Goal: Contribute content: Contribute content

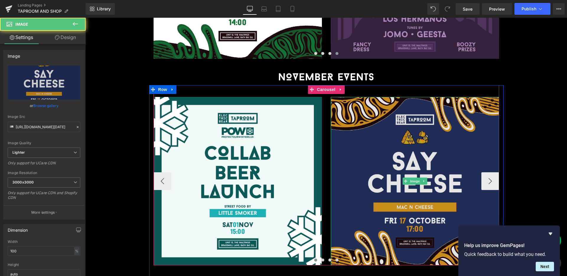
click at [460, 125] on img at bounding box center [415, 181] width 168 height 168
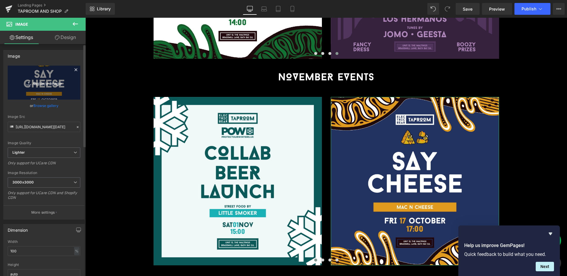
click at [51, 85] on icon "Replace Image" at bounding box center [43, 82] width 47 height 7
type input "C:\fakepath\[DATE] (Music Bingo) _SQ.jpg"
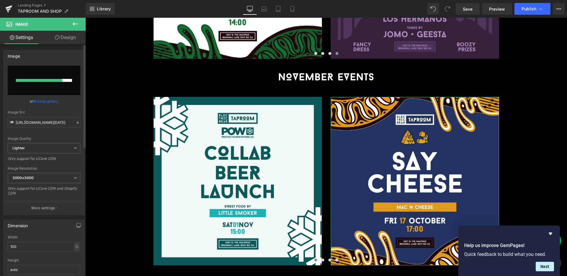
click at [47, 99] on link "Browse gallery" at bounding box center [45, 101] width 25 height 10
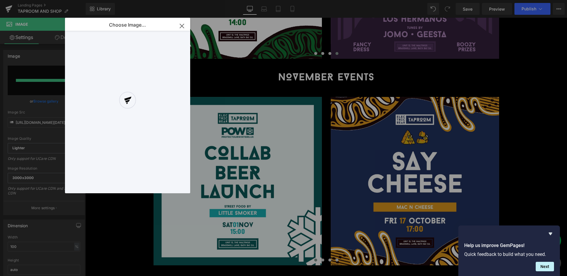
type input "[URL][DOMAIN_NAME][DATE]"
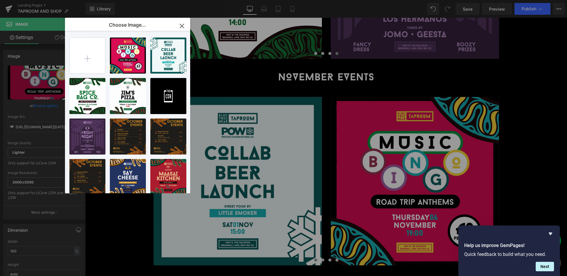
click at [182, 23] on icon "button" at bounding box center [181, 25] width 9 height 9
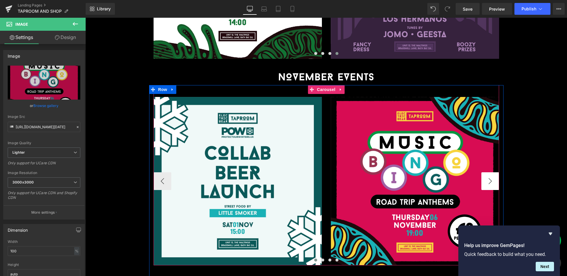
click at [496, 172] on button "›" at bounding box center [490, 181] width 18 height 18
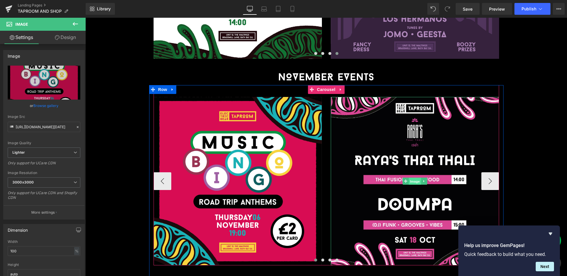
click at [420, 178] on span "Image" at bounding box center [414, 181] width 12 height 7
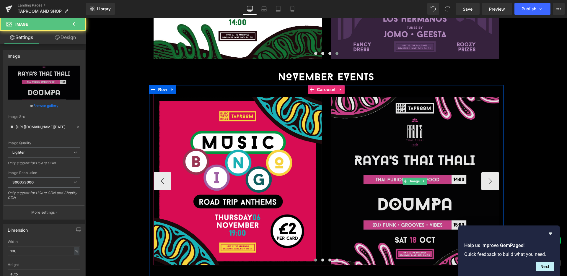
click at [410, 121] on img at bounding box center [415, 181] width 168 height 168
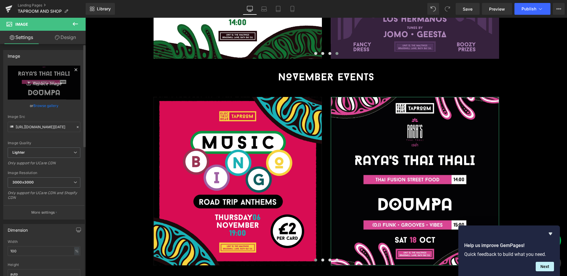
click at [36, 79] on icon "Replace Image" at bounding box center [43, 82] width 47 height 7
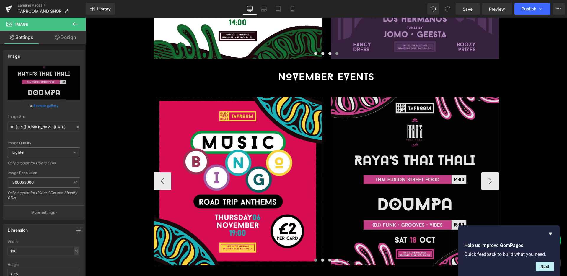
type input "C:\fakepath\[DATE] (The Rebel Bites)_SQ (1) (1).jpg"
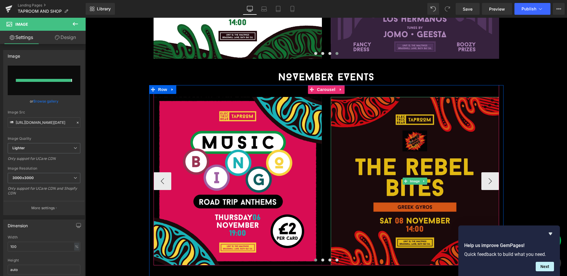
type input "[URL][DOMAIN_NAME][DATE]"
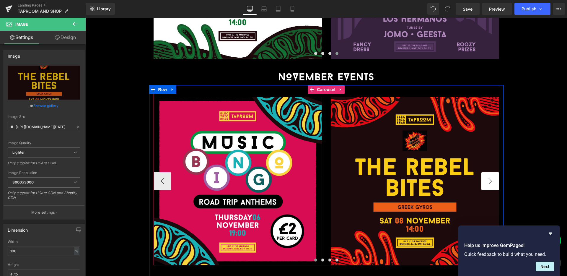
click at [490, 172] on button "›" at bounding box center [490, 181] width 18 height 18
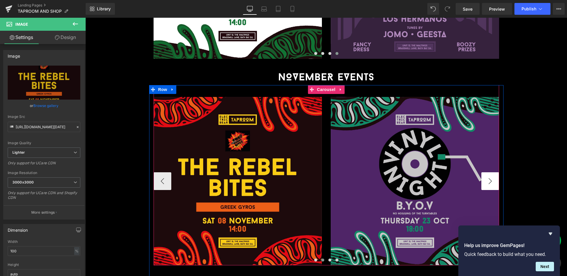
click at [490, 172] on button "›" at bounding box center [490, 181] width 18 height 18
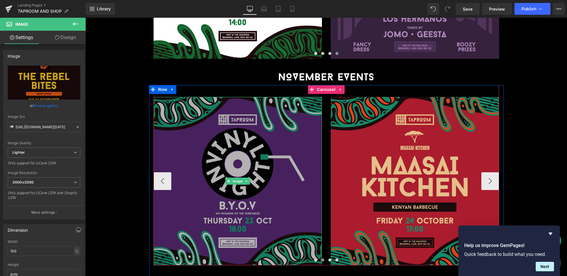
click at [171, 156] on img at bounding box center [237, 181] width 168 height 168
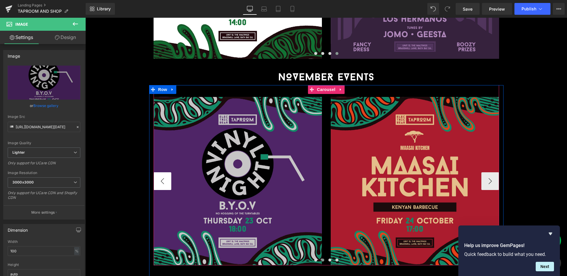
click at [164, 172] on button "‹" at bounding box center [162, 181] width 18 height 18
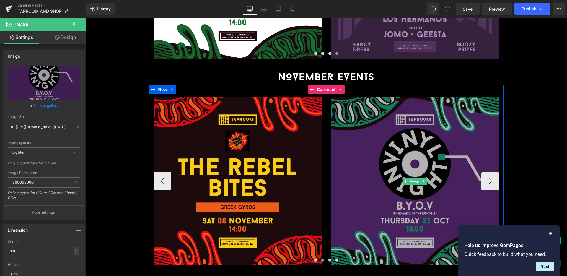
click at [467, 150] on img at bounding box center [415, 181] width 168 height 168
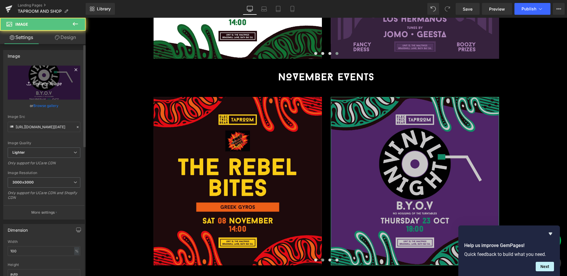
click at [44, 87] on link "Replace Image" at bounding box center [44, 83] width 73 height 34
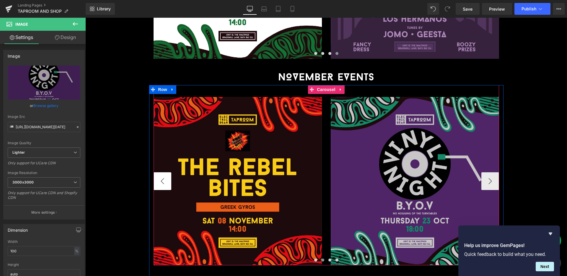
click at [159, 172] on button "‹" at bounding box center [162, 181] width 18 height 18
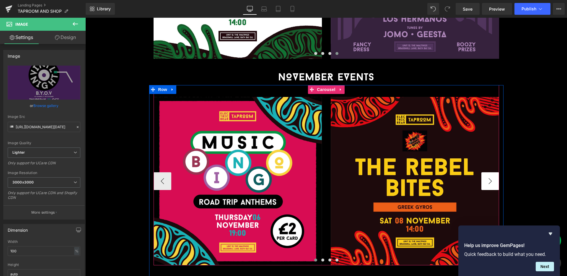
click at [489, 172] on button "›" at bounding box center [490, 181] width 18 height 18
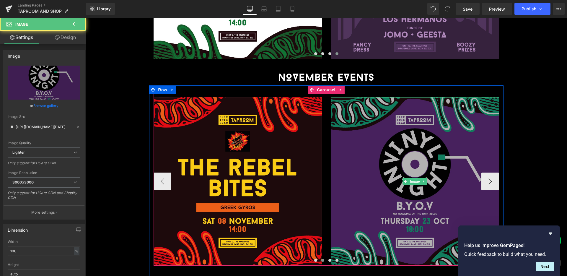
click at [462, 143] on img at bounding box center [415, 181] width 168 height 168
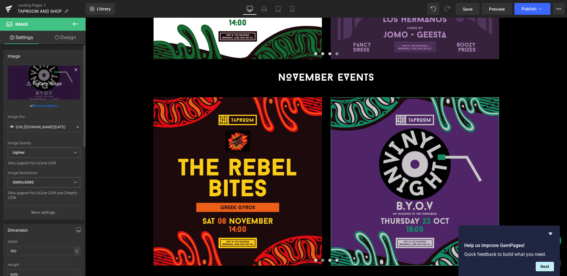
click at [53, 79] on icon "Replace Image" at bounding box center [43, 82] width 47 height 7
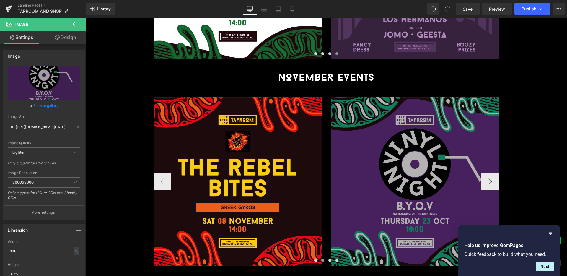
type input "C:\fakepath\[DATE] (Little Smoker)_SQ (1).jpg"
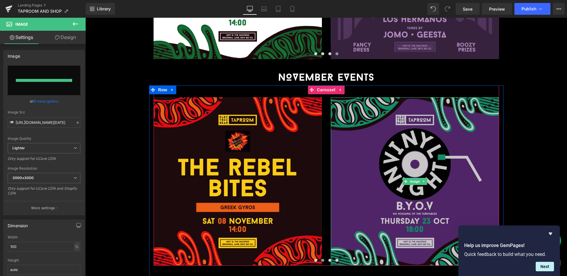
type input "[URL][DOMAIN_NAME][DATE]"
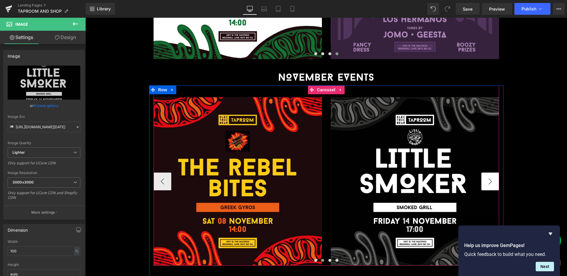
click at [491, 172] on button "›" at bounding box center [490, 181] width 18 height 18
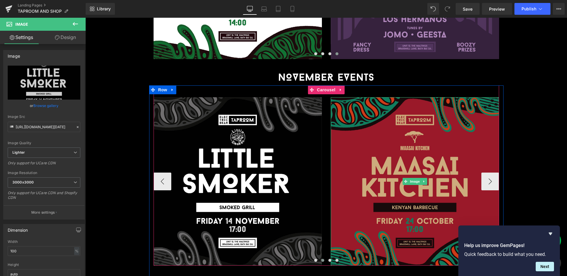
click at [451, 141] on img at bounding box center [415, 181] width 168 height 168
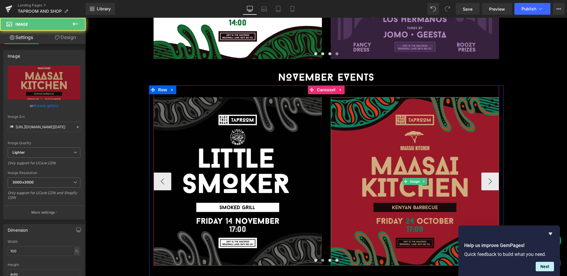
scroll to position [813, 0]
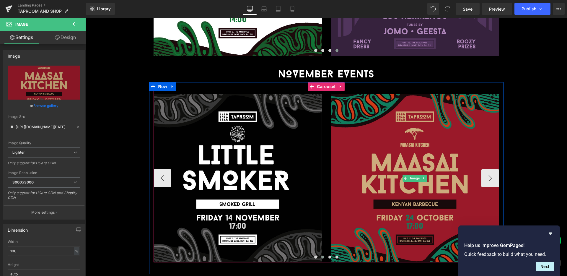
click at [407, 136] on img at bounding box center [415, 178] width 168 height 168
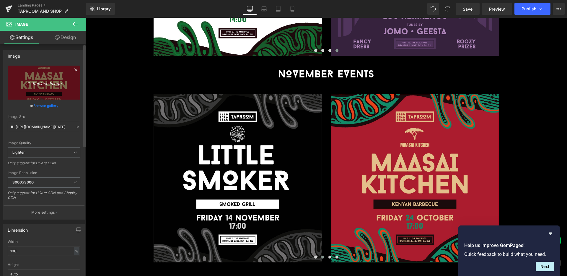
click at [37, 79] on icon "Replace Image" at bounding box center [43, 82] width 47 height 7
type input "C:\fakepath\[DATE] (Bear Clever)_SQ (1).jpg"
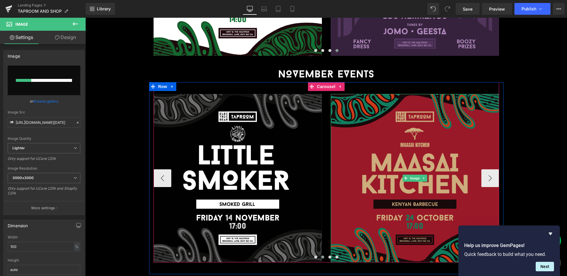
scroll to position [813, 0]
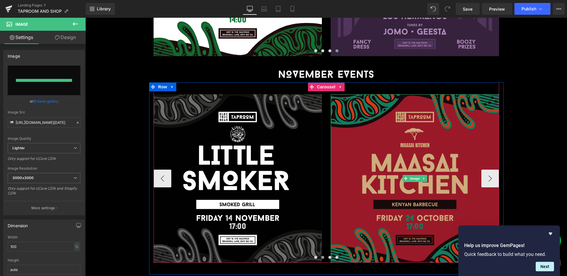
type input "[URL][DOMAIN_NAME][DATE]"
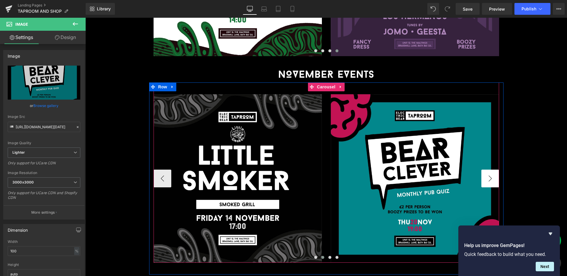
click at [487, 169] on button "›" at bounding box center [490, 178] width 18 height 18
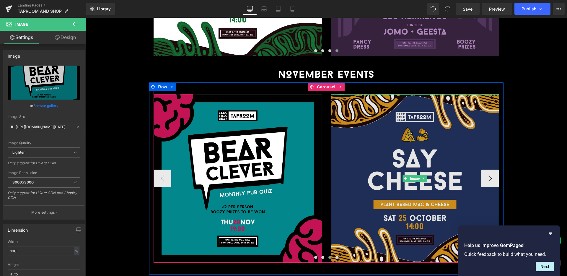
click at [447, 137] on img at bounding box center [415, 178] width 168 height 168
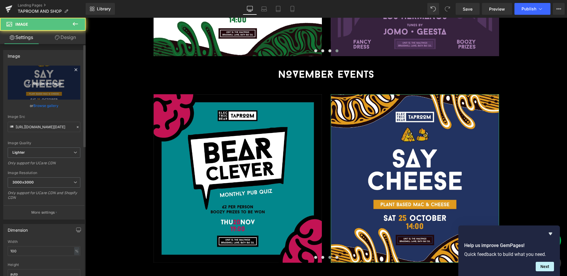
click at [43, 89] on link "Replace Image" at bounding box center [44, 83] width 73 height 34
type input "C:\fakepath\[DATE] (Live At THe Taproom)_SQ (1).jpg"
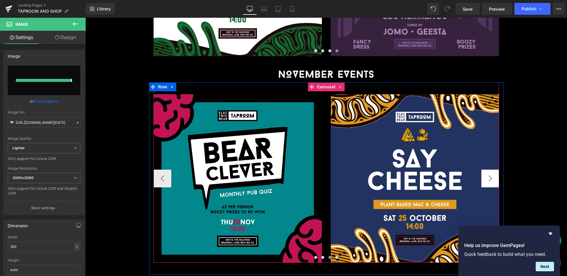
type input "[URL][DOMAIN_NAME][DATE]"
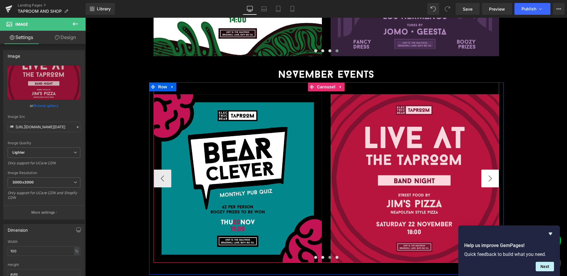
click at [486, 169] on button "›" at bounding box center [490, 178] width 18 height 18
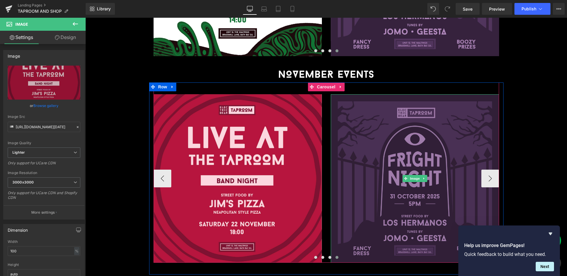
click at [453, 143] on img at bounding box center [415, 178] width 168 height 168
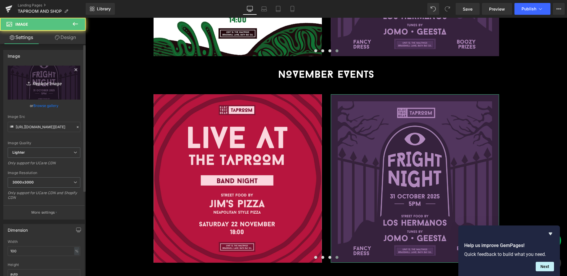
click at [37, 87] on link "Replace Image" at bounding box center [44, 83] width 73 height 34
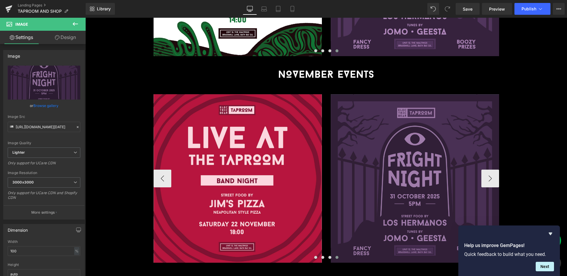
type input "C:\fakepath\[DATE] (Vinyl Night)_SQ (2) (1).jpg"
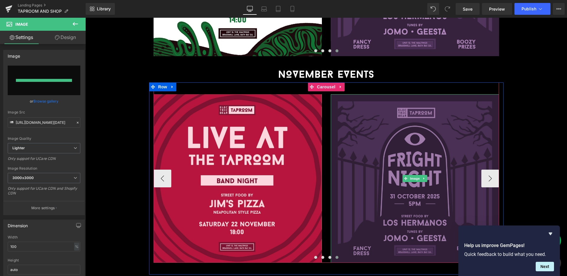
type input "[URL][DOMAIN_NAME][DATE]"
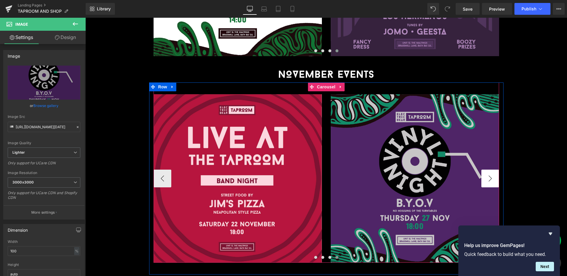
click at [495, 169] on button "›" at bounding box center [490, 178] width 18 height 18
click at [488, 169] on button "›" at bounding box center [490, 178] width 18 height 18
click at [326, 83] on span "Carousel" at bounding box center [325, 87] width 21 height 9
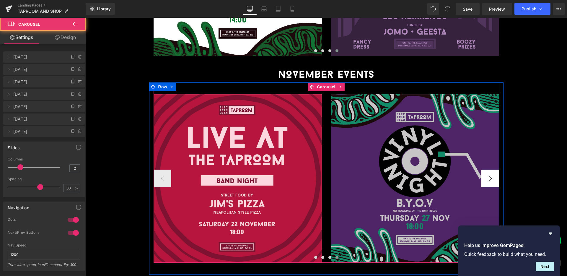
click at [486, 169] on button "›" at bounding box center [490, 178] width 18 height 18
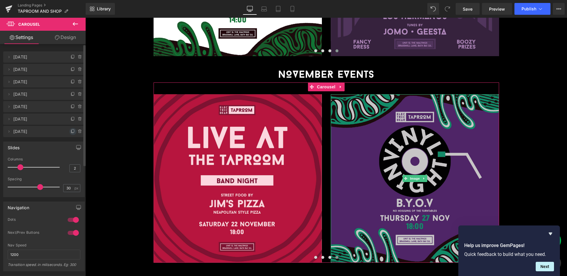
click at [71, 131] on icon at bounding box center [73, 131] width 5 height 5
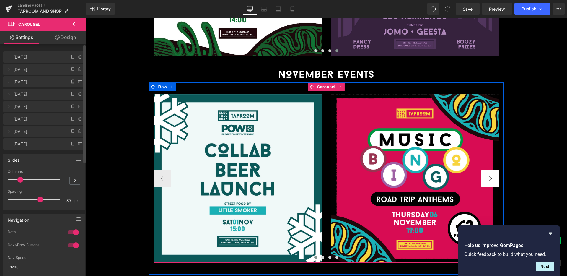
click at [488, 169] on button "›" at bounding box center [490, 178] width 18 height 18
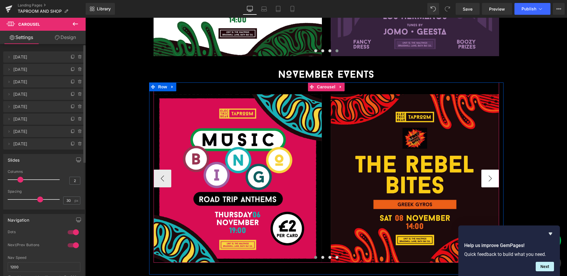
click at [488, 169] on button "›" at bounding box center [490, 178] width 18 height 18
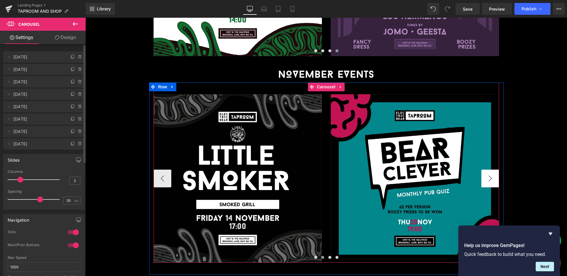
click at [488, 169] on button "›" at bounding box center [490, 178] width 18 height 18
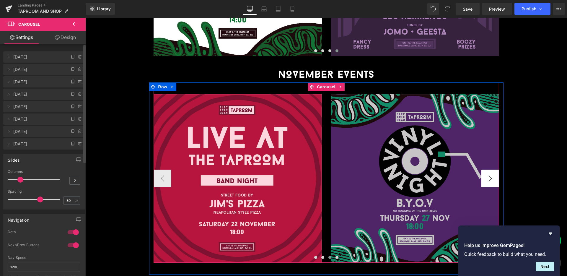
click at [488, 169] on button "›" at bounding box center [490, 178] width 18 height 18
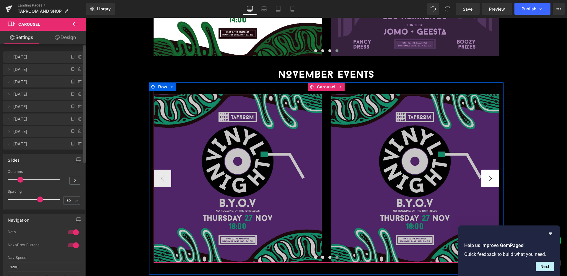
click at [488, 169] on button "›" at bounding box center [490, 178] width 18 height 18
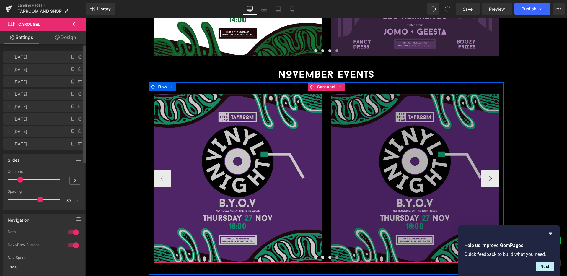
click at [460, 140] on img at bounding box center [415, 178] width 168 height 168
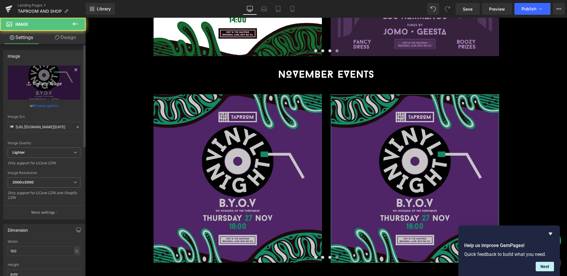
click at [47, 84] on icon "Replace Image" at bounding box center [43, 82] width 47 height 7
type input "C:\fakepath\[DATE] ([PERSON_NAME]'s Pizza)_SQ (1).jpg"
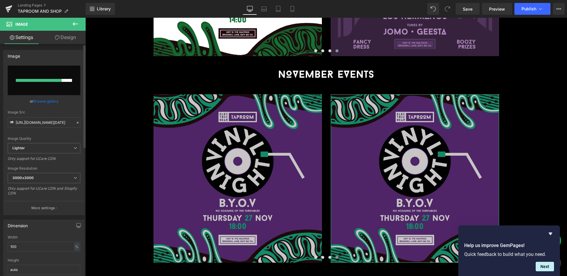
click at [49, 100] on link "Browse gallery" at bounding box center [45, 101] width 25 height 10
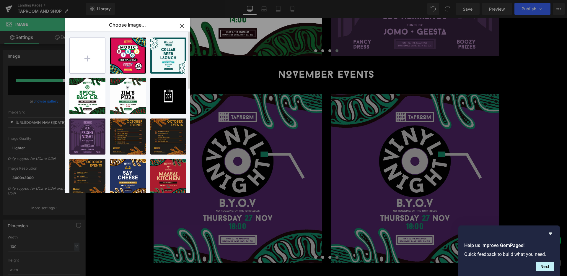
click at [87, 59] on input "file" at bounding box center [87, 55] width 35 height 35
type input "C:\fakepath\[DATE] ([PERSON_NAME]'s Pizza)_SQ (1).jpg"
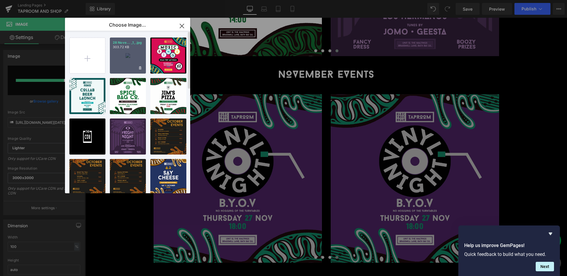
click at [134, 55] on div "28 Nove... _1_.jpg 303.72 KB" at bounding box center [128, 55] width 36 height 36
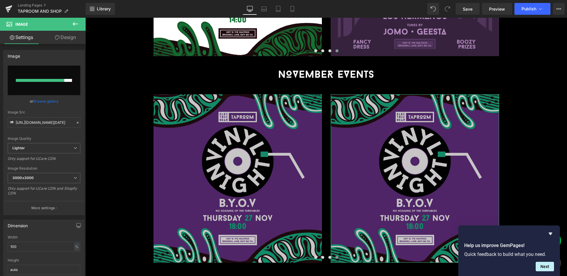
drag, startPoint x: 43, startPoint y: 102, endPoint x: 51, endPoint y: 100, distance: 8.2
click at [43, 102] on link "Browse gallery" at bounding box center [45, 101] width 25 height 10
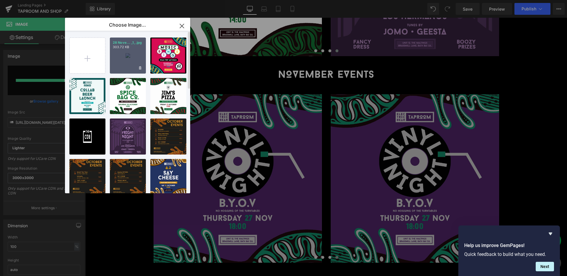
click at [111, 66] on div "28 Nove... _1_.jpg 303.72 KB" at bounding box center [128, 55] width 36 height 36
type input "[URL][DOMAIN_NAME][DATE]"
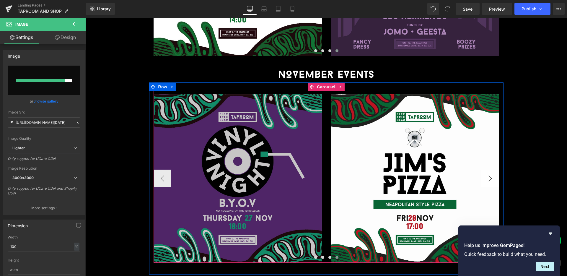
click at [493, 169] on button "›" at bounding box center [490, 178] width 18 height 18
click at [321, 82] on span "Carousel" at bounding box center [325, 86] width 21 height 9
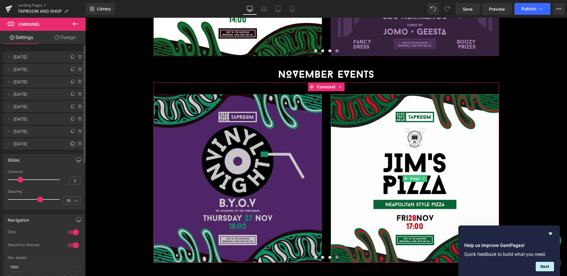
click at [71, 144] on icon at bounding box center [73, 143] width 5 height 5
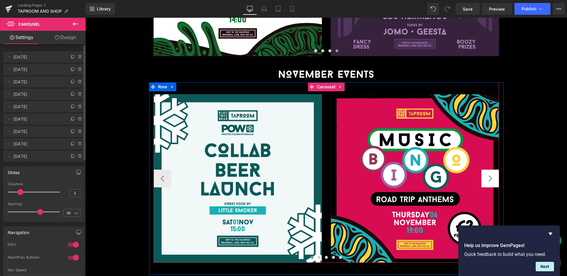
click at [485, 169] on button "›" at bounding box center [490, 178] width 18 height 18
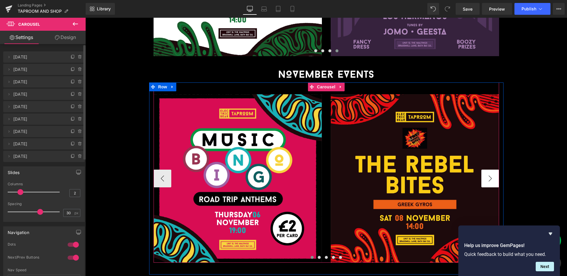
click at [485, 169] on button "›" at bounding box center [490, 178] width 18 height 18
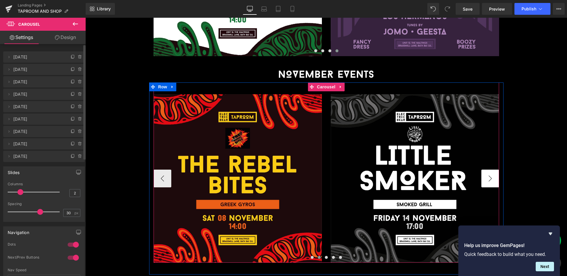
click at [485, 169] on button "›" at bounding box center [490, 178] width 18 height 18
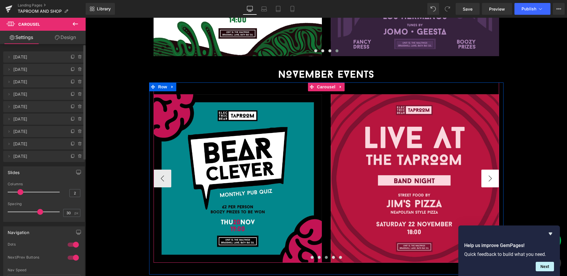
click at [485, 169] on button "›" at bounding box center [490, 178] width 18 height 18
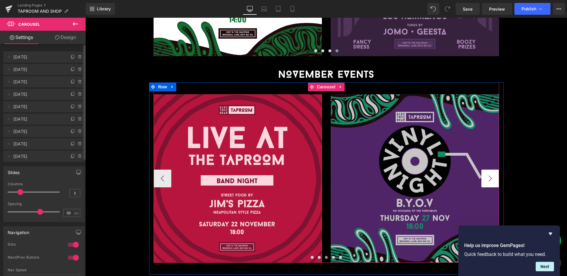
click at [485, 169] on button "›" at bounding box center [490, 178] width 18 height 18
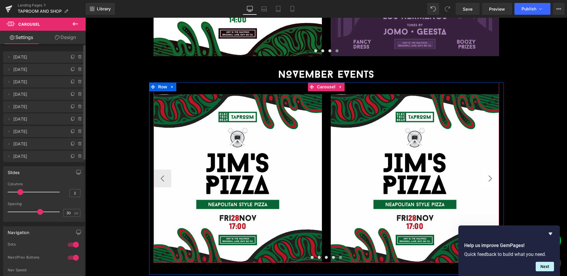
click at [485, 169] on button "›" at bounding box center [490, 178] width 18 height 18
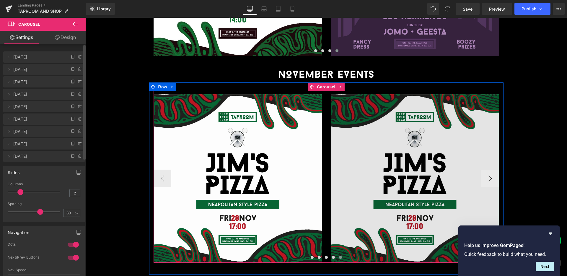
click at [453, 138] on img at bounding box center [415, 178] width 168 height 168
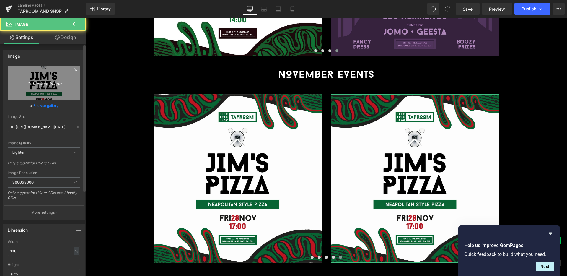
click at [55, 78] on link "Replace Image" at bounding box center [44, 83] width 73 height 34
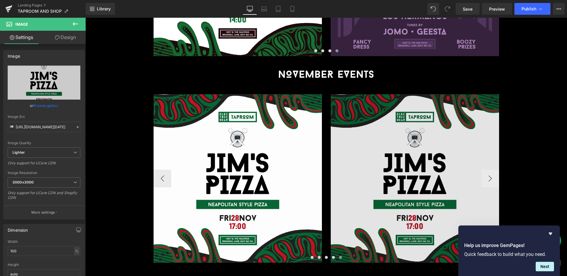
type input "C:\fakepath\[DATE] (Tacos And Dreams)_SQ (1).jpg"
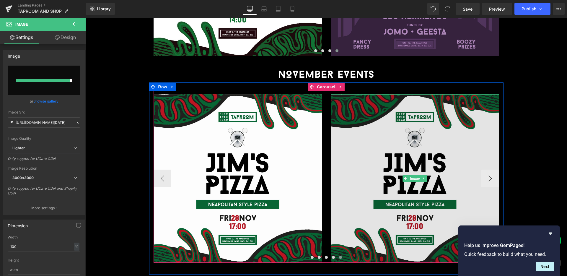
type input "[URL][DOMAIN_NAME][DATE]"
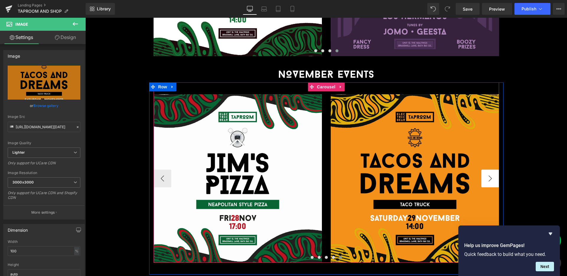
click at [491, 169] on button "›" at bounding box center [490, 178] width 18 height 18
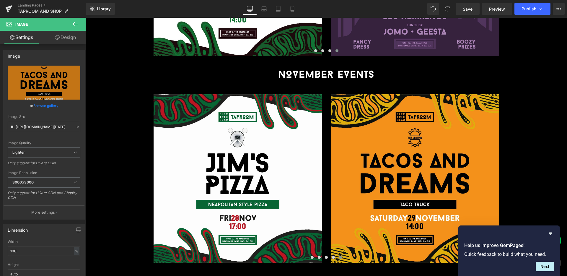
click at [534, 180] on div "OUR TAPROOM Heading Open from Thursdays to Sundays, our Taproom in the heart of…" at bounding box center [325, 110] width 481 height 1725
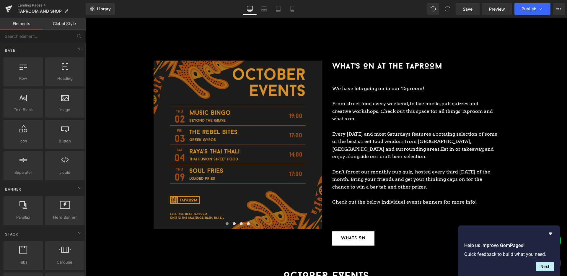
scroll to position [362, 0]
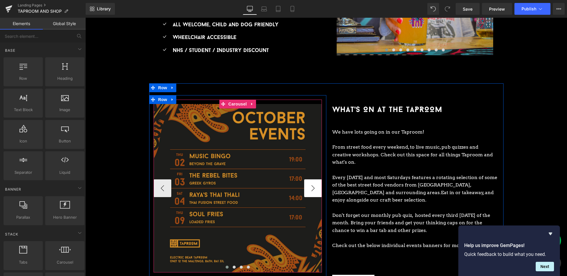
click at [317, 180] on button "›" at bounding box center [313, 188] width 18 height 18
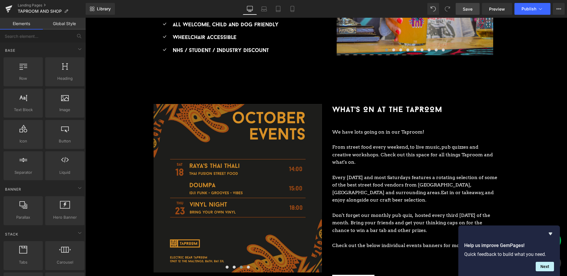
click at [464, 6] on span "Save" at bounding box center [467, 9] width 10 height 6
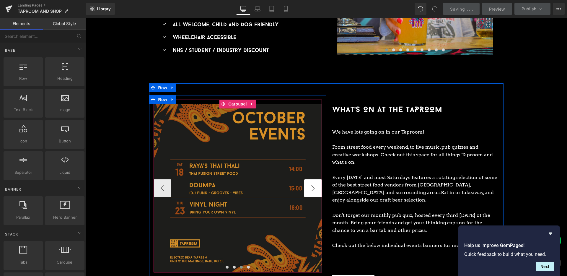
click at [314, 182] on button "›" at bounding box center [313, 188] width 18 height 18
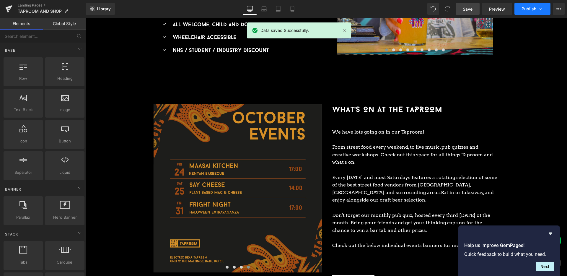
click at [529, 9] on span "Publish" at bounding box center [528, 8] width 15 height 5
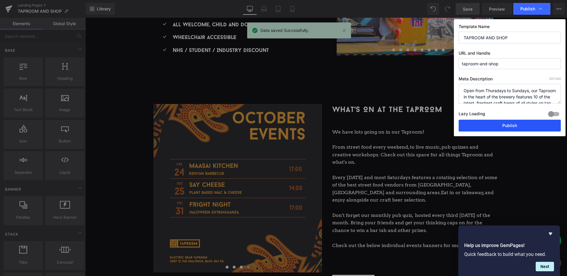
click at [516, 123] on button "Publish" at bounding box center [509, 126] width 102 height 12
